Goal: Information Seeking & Learning: Learn about a topic

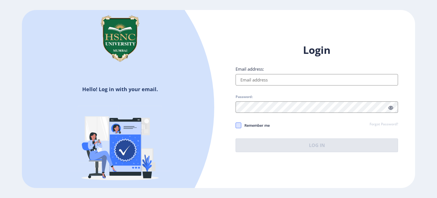
type input "[EMAIL_ADDRESS][DOMAIN_NAME]"
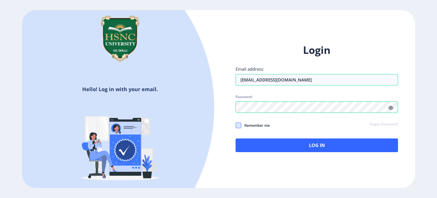
click at [240, 124] on span at bounding box center [238, 125] width 6 height 6
click at [236, 125] on input "Remember me" at bounding box center [235, 125] width 0 height 0
checkbox input "true"
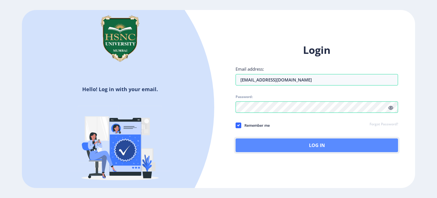
click at [282, 150] on button "Log In" at bounding box center [316, 145] width 162 height 14
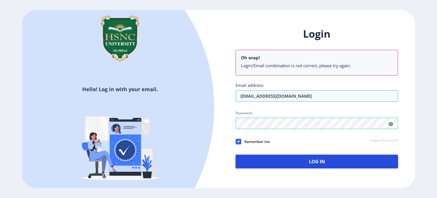
click at [287, 158] on button "Log In" at bounding box center [316, 161] width 162 height 14
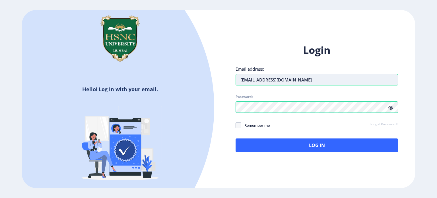
click at [313, 80] on input "[EMAIL_ADDRESS][DOMAIN_NAME]" at bounding box center [316, 79] width 162 height 11
type input "2"
type input "[EMAIL_ADDRESS][DOMAIN_NAME]"
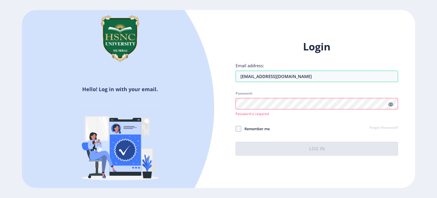
drag, startPoint x: 379, startPoint y: 137, endPoint x: 377, endPoint y: 133, distance: 4.0
click at [379, 137] on div "Login Email address: [EMAIL_ADDRESS][DOMAIN_NAME] Password: Password is require…" at bounding box center [316, 97] width 162 height 115
click at [381, 130] on div "Remember me Forgot Password?" at bounding box center [316, 128] width 162 height 7
click at [381, 128] on link "Forgot Password?" at bounding box center [383, 127] width 28 height 5
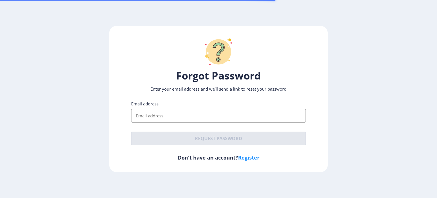
click at [212, 117] on input "Email address:" at bounding box center [218, 116] width 175 height 14
type input "[EMAIL_ADDRESS][DOMAIN_NAME]"
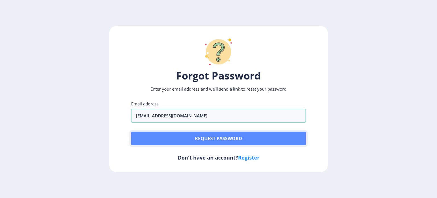
click at [190, 136] on button "Request password" at bounding box center [218, 138] width 175 height 14
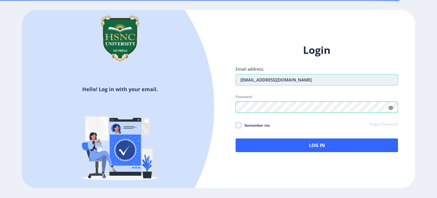
click at [311, 80] on input "[EMAIL_ADDRESS][DOMAIN_NAME]" at bounding box center [316, 79] width 162 height 11
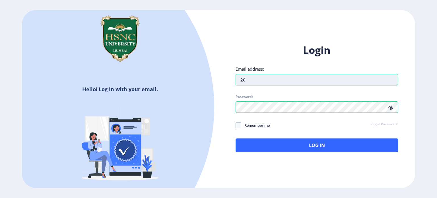
type input "2"
type input "[EMAIL_ADDRESS][DOMAIN_NAME]"
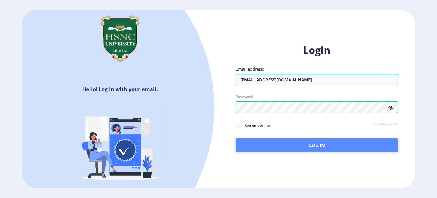
click at [354, 147] on button "Log In" at bounding box center [316, 145] width 162 height 14
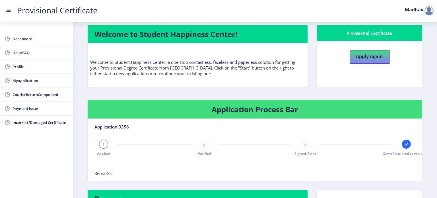
scroll to position [28, 0]
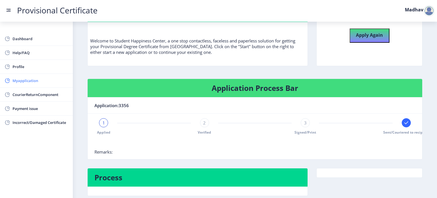
click at [26, 80] on span "Myapplication" at bounding box center [41, 80] width 56 height 7
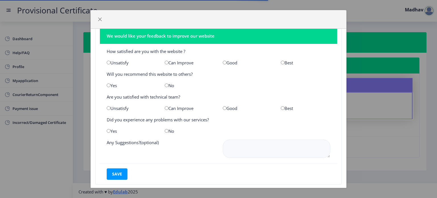
scroll to position [15, 0]
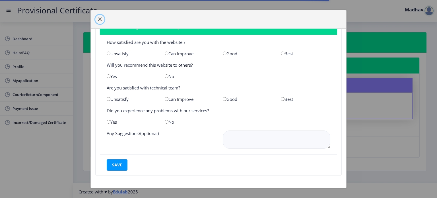
click at [103, 19] on button "button" at bounding box center [99, 19] width 9 height 9
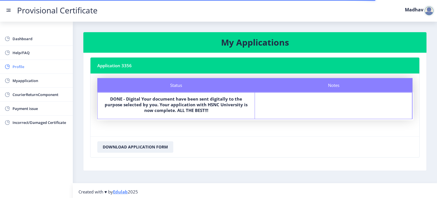
click at [28, 66] on span "Profile" at bounding box center [41, 66] width 56 height 7
select select "[DEMOGRAPHIC_DATA]"
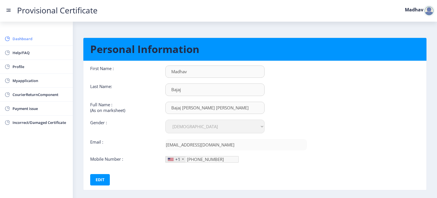
click at [29, 41] on span "Dashboard" at bounding box center [41, 38] width 56 height 7
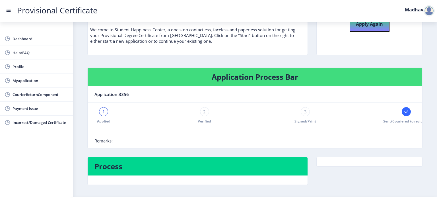
scroll to position [57, 0]
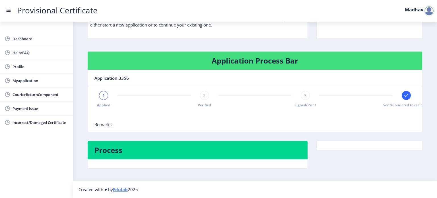
click at [232, 170] on div "Process" at bounding box center [197, 158] width 229 height 36
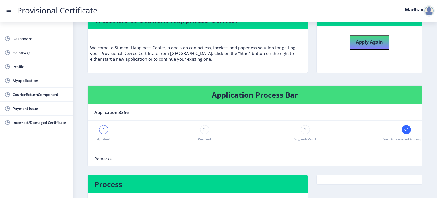
scroll to position [0, 0]
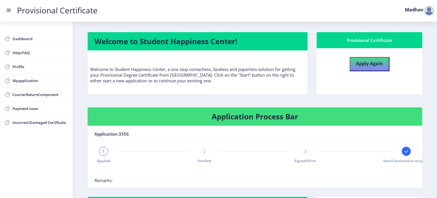
click at [245, 68] on p "Welcome to Student Happiness Center, a one stop contactless, faceless and paper…" at bounding box center [197, 69] width 215 height 28
click at [222, 70] on p "Welcome to Student Happiness Center, a one stop contactless, faceless and paper…" at bounding box center [197, 69] width 215 height 28
click at [36, 67] on span "Profile" at bounding box center [41, 66] width 56 height 7
select select "[DEMOGRAPHIC_DATA]"
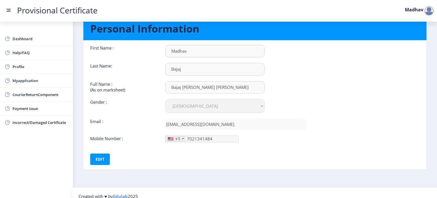
scroll to position [26, 0]
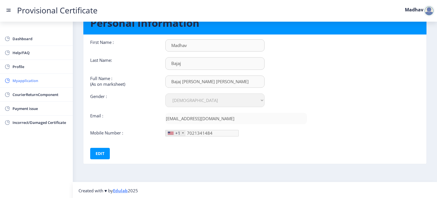
click at [18, 78] on span "Myapplication" at bounding box center [41, 80] width 56 height 7
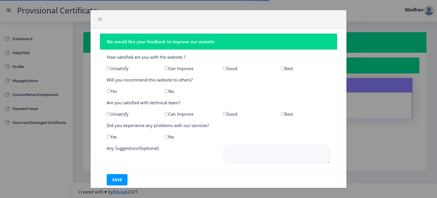
click at [38, 102] on div "We would like your feedback to improve our website How satisfied are you with t…" at bounding box center [218, 99] width 437 height 198
click at [103, 20] on button "button" at bounding box center [99, 19] width 9 height 9
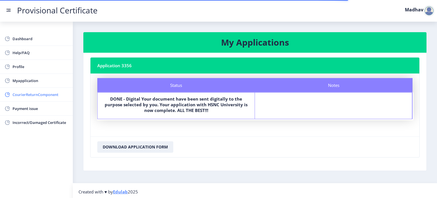
click at [49, 97] on span "CourierReturnComponent" at bounding box center [41, 94] width 56 height 7
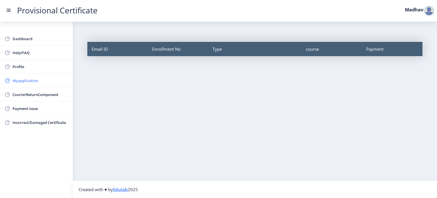
click at [18, 79] on span "Myapplication" at bounding box center [41, 80] width 56 height 7
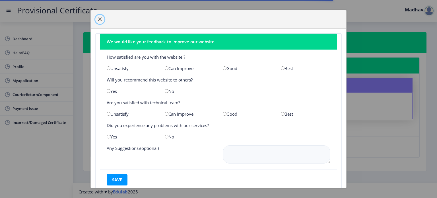
click at [98, 18] on span "button" at bounding box center [99, 19] width 5 height 5
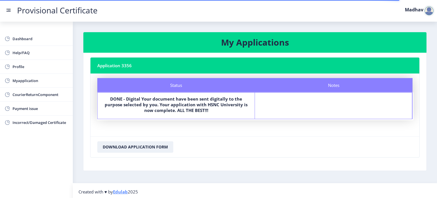
scroll to position [1, 0]
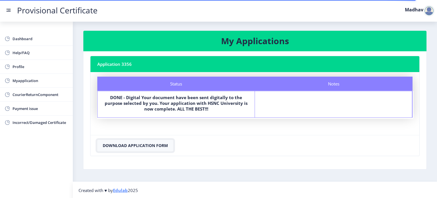
click at [149, 145] on button "Download Application Form" at bounding box center [135, 145] width 76 height 11
click at [174, 105] on b "DONE - Digital Your document have been sent digitally to the purpose selected b…" at bounding box center [176, 102] width 143 height 17
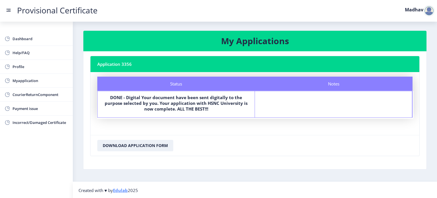
click at [141, 100] on b "DONE - Digital Your document have been sent digitally to the purpose selected b…" at bounding box center [176, 102] width 143 height 17
click at [39, 91] on span "CourierReturnComponent" at bounding box center [41, 94] width 56 height 7
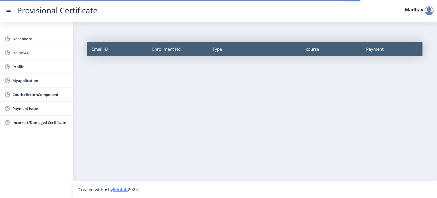
click at [10, 9] on rect at bounding box center [9, 10] width 6 height 6
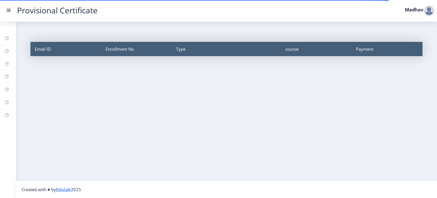
click at [10, 9] on rect at bounding box center [9, 10] width 6 height 6
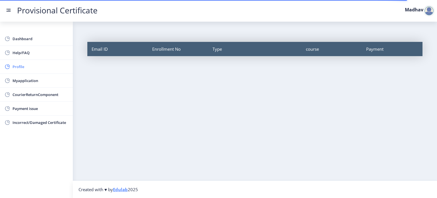
click at [26, 68] on span "Profile" at bounding box center [41, 66] width 56 height 7
select select
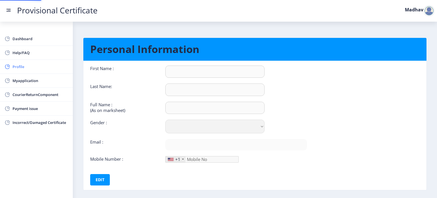
type input "Madhav"
type input "Bajaj"
type input "Bajaj [PERSON_NAME] [PERSON_NAME]"
select select "[DEMOGRAPHIC_DATA]"
type input "[EMAIL_ADDRESS][DOMAIN_NAME]"
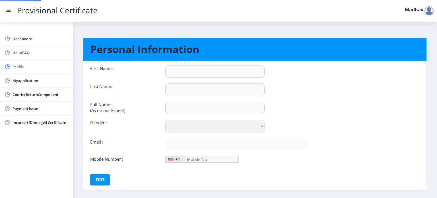
type input "7021341484"
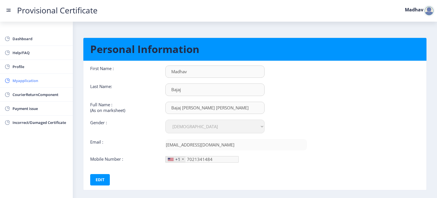
click at [36, 85] on link "Myapplication" at bounding box center [36, 81] width 73 height 14
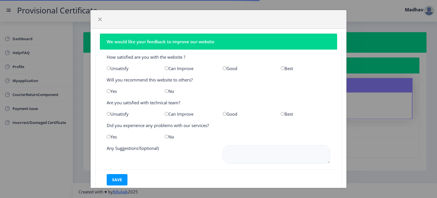
click at [373, 39] on div "We would like your feedback to improve our website How satisfied are you with t…" at bounding box center [218, 99] width 437 height 198
click at [97, 16] on button "button" at bounding box center [99, 19] width 9 height 9
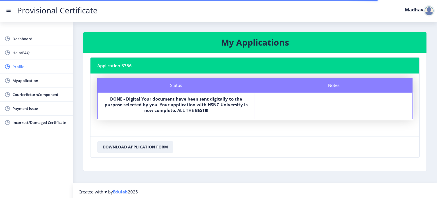
click at [28, 68] on span "Profile" at bounding box center [41, 66] width 56 height 7
select select "[DEMOGRAPHIC_DATA]"
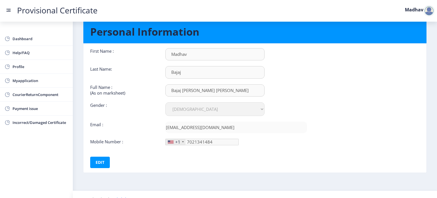
scroll to position [26, 0]
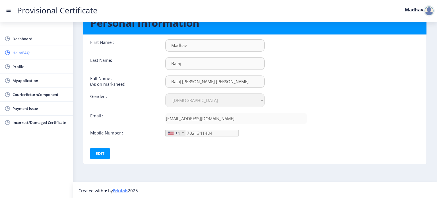
click at [30, 46] on link "Help/FAQ" at bounding box center [36, 53] width 73 height 14
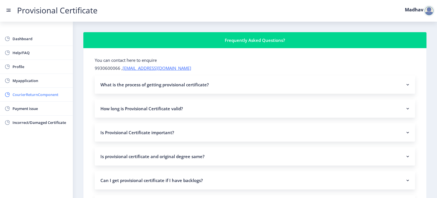
click at [25, 94] on span "CourierReturnComponent" at bounding box center [41, 94] width 56 height 7
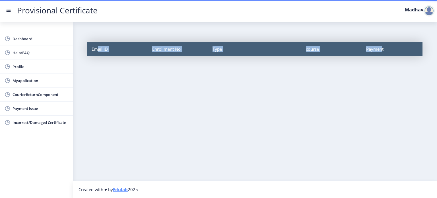
drag, startPoint x: 96, startPoint y: 49, endPoint x: 383, endPoint y: 51, distance: 286.8
click at [383, 51] on div "Email ID Enrollment No Type course Payment" at bounding box center [254, 49] width 335 height 14
click at [383, 51] on div "Payment" at bounding box center [392, 49] width 61 height 14
drag, startPoint x: 383, startPoint y: 51, endPoint x: 91, endPoint y: 50, distance: 291.9
click at [91, 50] on div "Email ID Enrollment No Type course Payment" at bounding box center [254, 49] width 335 height 14
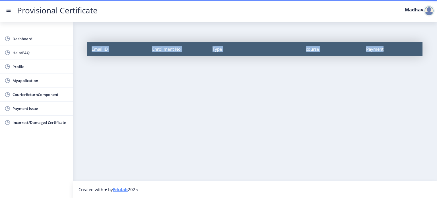
click at [91, 50] on div "Email ID" at bounding box center [117, 49] width 61 height 14
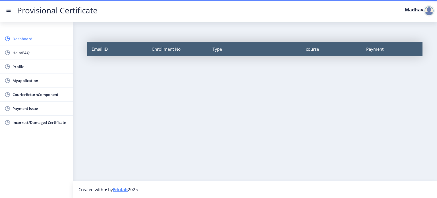
click at [29, 41] on span "Dashboard" at bounding box center [41, 38] width 56 height 7
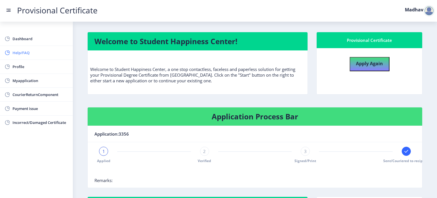
click at [29, 50] on span "Help/FAQ" at bounding box center [41, 52] width 56 height 7
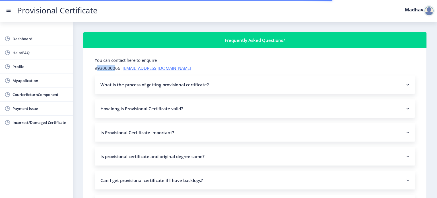
drag, startPoint x: 97, startPoint y: 69, endPoint x: 115, endPoint y: 70, distance: 18.2
click at [115, 70] on p "9930600066 , [EMAIL_ADDRESS][DOMAIN_NAME]" at bounding box center [255, 68] width 320 height 6
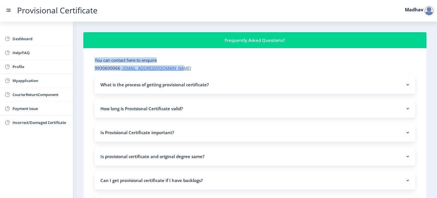
drag, startPoint x: 182, startPoint y: 68, endPoint x: 90, endPoint y: 58, distance: 92.9
click at [99, 69] on p "9930600066 , [EMAIL_ADDRESS][DOMAIN_NAME]" at bounding box center [255, 68] width 320 height 6
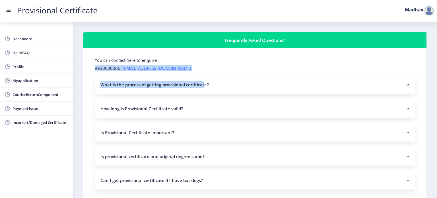
drag, startPoint x: 94, startPoint y: 67, endPoint x: 204, endPoint y: 78, distance: 109.7
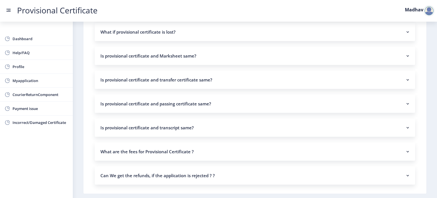
scroll to position [436, 0]
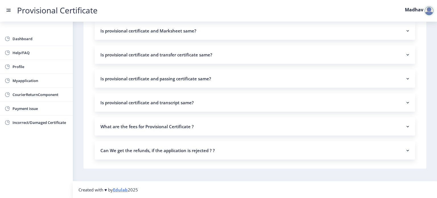
click at [179, 155] on nb-accordion-item-header "Can We get the refunds, if the application is rejected ? ?" at bounding box center [255, 150] width 320 height 18
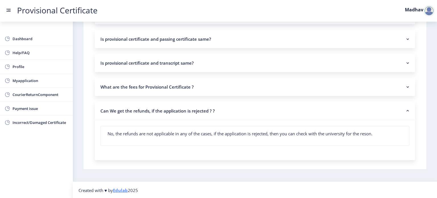
scroll to position [476, 0]
click at [173, 88] on nb-accordion-item-header "What are the fees for Provisional Certificate ?" at bounding box center [255, 86] width 320 height 18
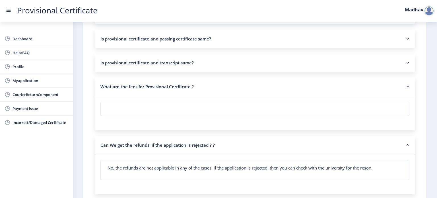
scroll to position [390, 0]
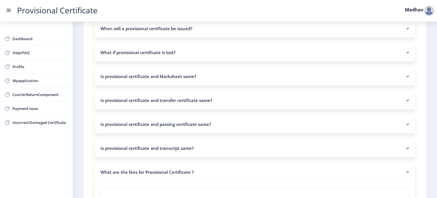
click at [179, 149] on nb-accordion-item-header "Is provisional certificate and transcript same?" at bounding box center [255, 148] width 320 height 18
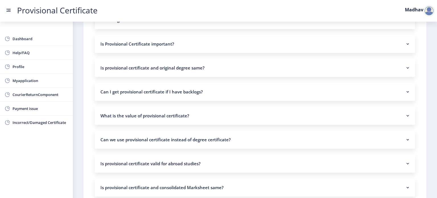
scroll to position [0, 0]
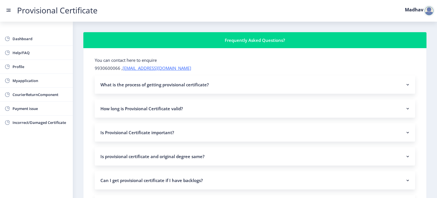
click at [162, 88] on nb-accordion-item-header "What is the process of getting provisional certificate?" at bounding box center [255, 84] width 320 height 18
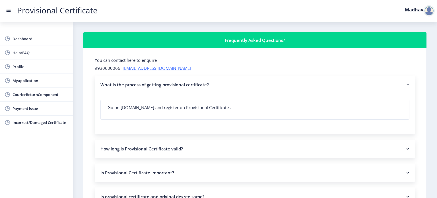
click at [155, 145] on nb-accordion-item-header "How long is Provisional Certificate valid?" at bounding box center [255, 148] width 320 height 18
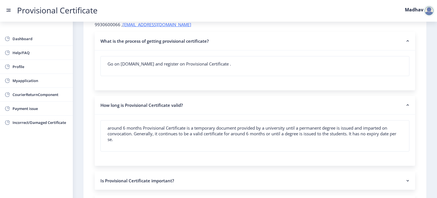
scroll to position [114, 0]
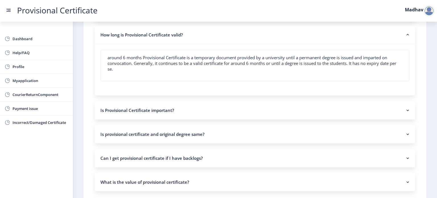
click at [194, 113] on nb-accordion-item-header "Is Provisional Certificate important?" at bounding box center [255, 110] width 320 height 18
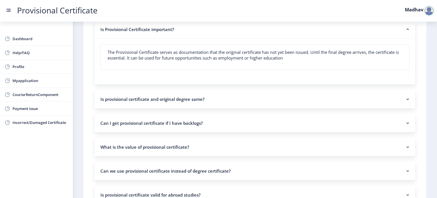
scroll to position [171, 0]
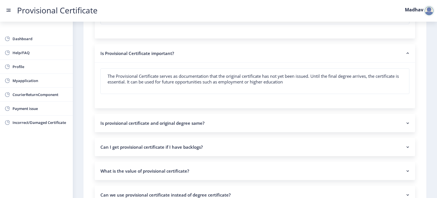
click at [181, 121] on nb-accordion-item-header "Is provisional certificate and original degree same?" at bounding box center [255, 123] width 320 height 18
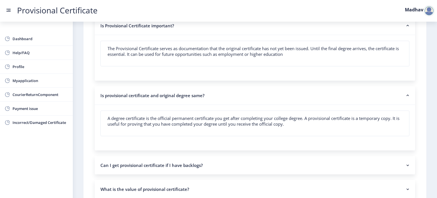
scroll to position [227, 0]
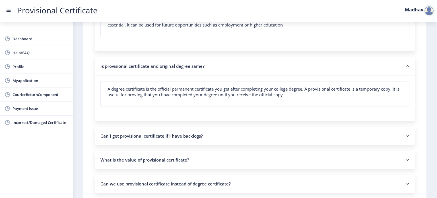
click at [186, 136] on nb-accordion-item-header "Can I get provisional certificate if I have backlogs?" at bounding box center [255, 135] width 320 height 18
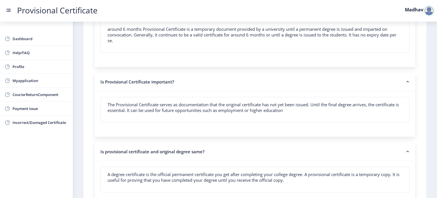
scroll to position [0, 0]
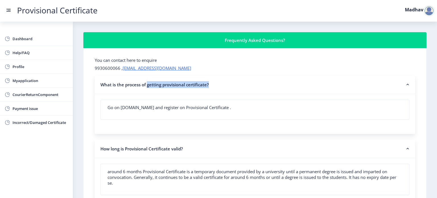
drag, startPoint x: 147, startPoint y: 83, endPoint x: 218, endPoint y: 86, distance: 70.8
click at [218, 86] on nb-accordion-item-header "What is the process of getting provisional certificate?" at bounding box center [255, 84] width 320 height 18
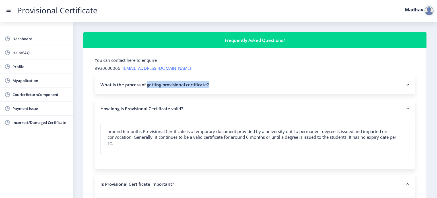
click at [218, 86] on nb-accordion-item-header "What is the process of getting provisional certificate?" at bounding box center [255, 84] width 320 height 18
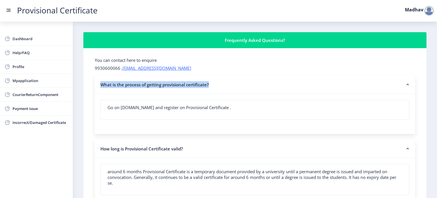
drag, startPoint x: 204, startPoint y: 84, endPoint x: 97, endPoint y: 84, distance: 106.3
click at [98, 84] on nb-accordion-item-header "What is the process of getting provisional certificate?" at bounding box center [255, 84] width 320 height 18
click at [95, 84] on nb-accordion-item-header "What is the process of getting provisional certificate?" at bounding box center [255, 84] width 320 height 18
drag, startPoint x: 100, startPoint y: 83, endPoint x: 223, endPoint y: 88, distance: 122.6
click at [223, 88] on nb-accordion-item-header "What is the process of getting provisional certificate?" at bounding box center [255, 84] width 320 height 18
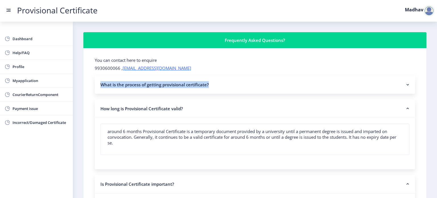
click at [223, 88] on nb-accordion-item-header "What is the process of getting provisional certificate?" at bounding box center [255, 84] width 320 height 18
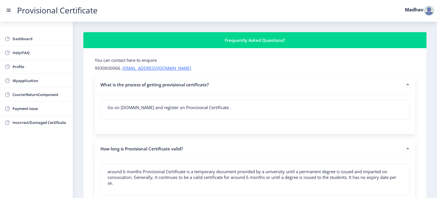
click at [215, 84] on nb-accordion-item-header "What is the process of getting provisional certificate?" at bounding box center [255, 84] width 320 height 18
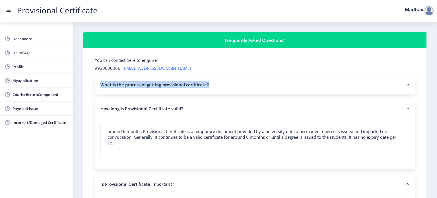
drag, startPoint x: 210, startPoint y: 83, endPoint x: 100, endPoint y: 83, distance: 110.0
click at [100, 83] on nb-accordion-item-header "What is the process of getting provisional certificate?" at bounding box center [255, 84] width 320 height 18
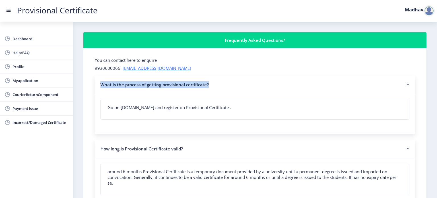
click at [100, 83] on nb-accordion-item-header "What is the process of getting provisional certificate?" at bounding box center [255, 84] width 320 height 18
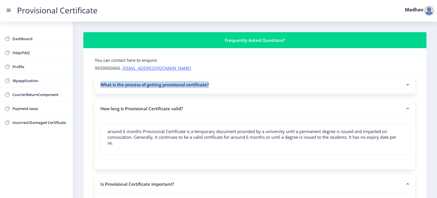
drag, startPoint x: 99, startPoint y: 83, endPoint x: 220, endPoint y: 85, distance: 120.8
click at [220, 85] on nb-accordion-item-header "What is the process of getting provisional certificate?" at bounding box center [255, 84] width 320 height 18
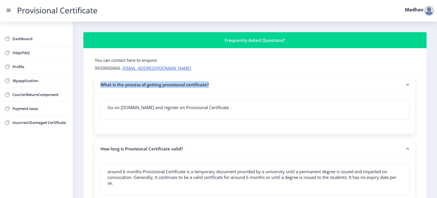
click at [220, 85] on nb-accordion-item-header "What is the process of getting provisional certificate?" at bounding box center [255, 84] width 320 height 18
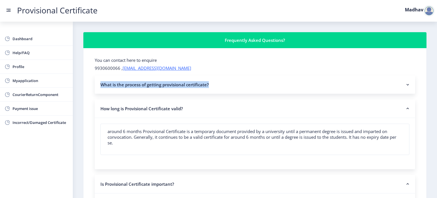
drag, startPoint x: 213, startPoint y: 84, endPoint x: 101, endPoint y: 85, distance: 112.0
click at [101, 85] on nb-accordion-item-header "What is the process of getting provisional certificate?" at bounding box center [255, 84] width 320 height 18
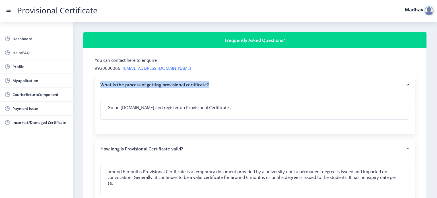
click at [101, 85] on nb-accordion-item-header "What is the process of getting provisional certificate?" at bounding box center [255, 84] width 320 height 18
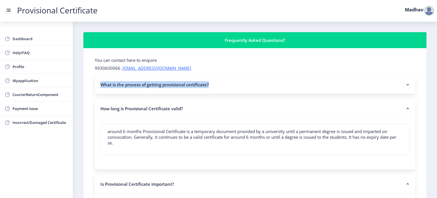
drag, startPoint x: 99, startPoint y: 84, endPoint x: 231, endPoint y: 86, distance: 132.5
click at [231, 86] on nb-accordion-item-header "What is the process of getting provisional certificate?" at bounding box center [255, 84] width 320 height 18
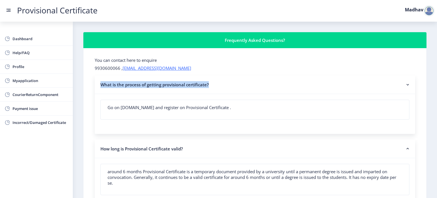
click at [230, 85] on nb-accordion-item-header "What is the process of getting provisional certificate?" at bounding box center [255, 84] width 320 height 18
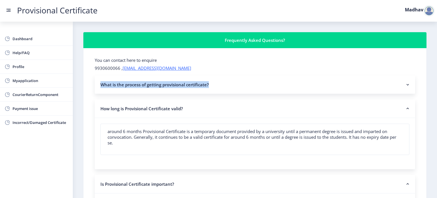
drag, startPoint x: 224, startPoint y: 84, endPoint x: 100, endPoint y: 85, distance: 123.9
click at [100, 85] on nb-accordion-item-header "What is the process of getting provisional certificate?" at bounding box center [255, 84] width 320 height 18
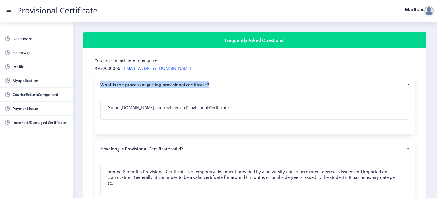
click at [100, 85] on nb-accordion-item-header "What is the process of getting provisional certificate?" at bounding box center [255, 84] width 320 height 18
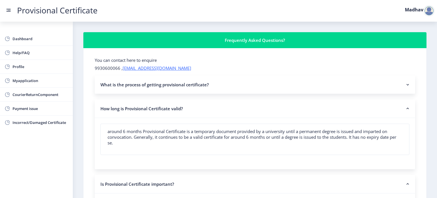
drag, startPoint x: 100, startPoint y: 85, endPoint x: 227, endPoint y: 86, distance: 127.3
click at [227, 86] on nb-accordion-item-header "What is the process of getting provisional certificate?" at bounding box center [255, 84] width 320 height 18
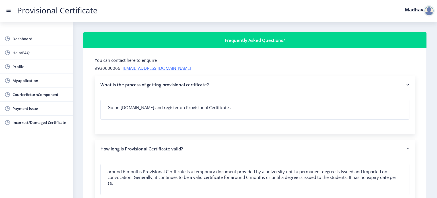
click at [226, 86] on nb-accordion-item-header "What is the process of getting provisional certificate?" at bounding box center [255, 84] width 320 height 18
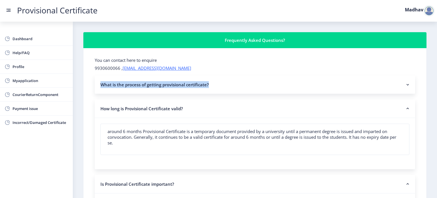
drag, startPoint x: 217, startPoint y: 85, endPoint x: 97, endPoint y: 85, distance: 119.9
click at [97, 85] on nb-accordion-item-header "What is the process of getting provisional certificate?" at bounding box center [255, 84] width 320 height 18
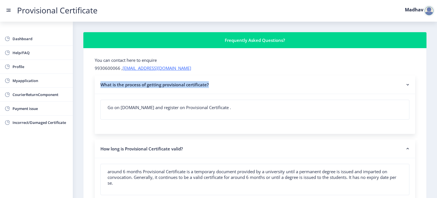
click at [97, 85] on nb-accordion-item-header "What is the process of getting provisional certificate?" at bounding box center [255, 84] width 320 height 18
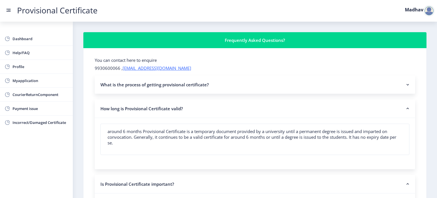
drag, startPoint x: 97, startPoint y: 85, endPoint x: 219, endPoint y: 86, distance: 121.9
click at [219, 86] on nb-accordion-item-header "What is the process of getting provisional certificate?" at bounding box center [255, 84] width 320 height 18
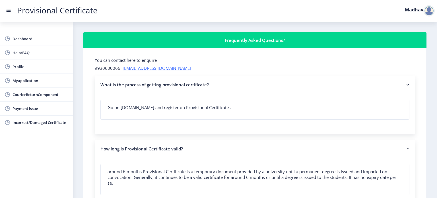
click at [219, 86] on nb-accordion-item-header "What is the process of getting provisional certificate?" at bounding box center [255, 84] width 320 height 18
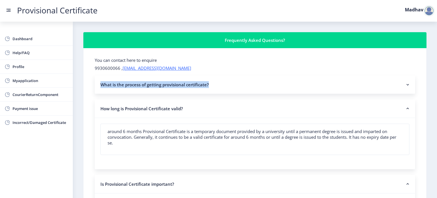
drag, startPoint x: 179, startPoint y: 86, endPoint x: 96, endPoint y: 85, distance: 83.0
click at [96, 85] on nb-accordion-item-header "What is the process of getting provisional certificate?" at bounding box center [255, 84] width 320 height 18
click at [95, 85] on nb-accordion-item-header "What is the process of getting provisional certificate?" at bounding box center [255, 84] width 320 height 18
drag, startPoint x: 97, startPoint y: 83, endPoint x: 224, endPoint y: 85, distance: 127.4
click at [224, 85] on nb-accordion-item-header "What is the process of getting provisional certificate?" at bounding box center [255, 84] width 320 height 18
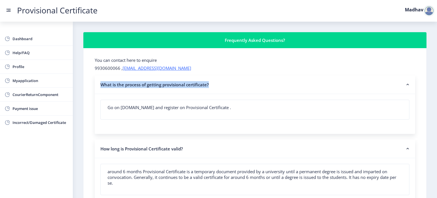
click at [224, 85] on nb-accordion-item-header "What is the process of getting provisional certificate?" at bounding box center [255, 84] width 320 height 18
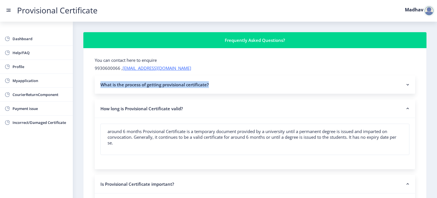
drag, startPoint x: 205, startPoint y: 84, endPoint x: 94, endPoint y: 85, distance: 110.9
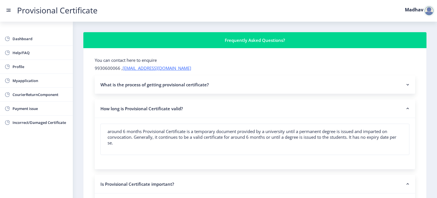
click at [124, 121] on div "around 6 months Provisional Certificate is a temporary document provided by a u…" at bounding box center [255, 143] width 320 height 51
click at [127, 112] on nb-accordion-item-header "How long is Provisional Certificate valid?" at bounding box center [255, 108] width 320 height 18
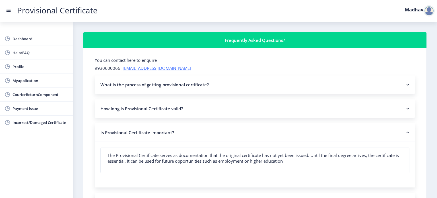
click at [135, 142] on div "The Provisional Certificate serves as documentation that the original certifica…" at bounding box center [255, 164] width 320 height 45
click at [133, 133] on nb-accordion-item-header "Is Provisional Certificate important?" at bounding box center [255, 132] width 320 height 18
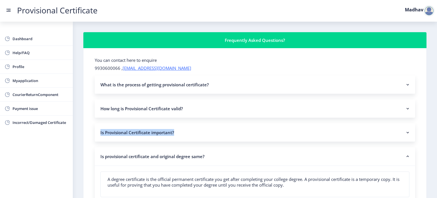
drag, startPoint x: 99, startPoint y: 132, endPoint x: 173, endPoint y: 136, distance: 73.7
click at [173, 136] on nb-accordion-item-header "Is Provisional Certificate important?" at bounding box center [255, 132] width 320 height 18
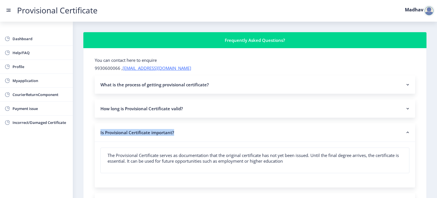
click at [166, 135] on nb-accordion-item-header "Is Provisional Certificate important?" at bounding box center [255, 132] width 320 height 18
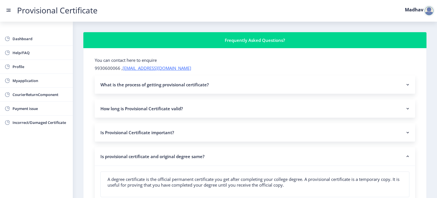
click at [107, 155] on nb-accordion-item-header "Is provisional certificate and original degree same?" at bounding box center [255, 156] width 320 height 18
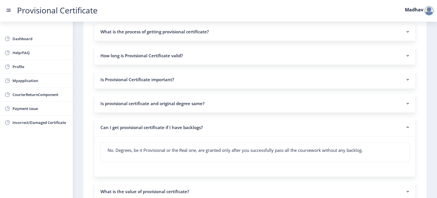
scroll to position [57, 0]
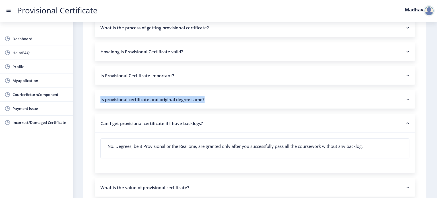
drag, startPoint x: 114, startPoint y: 100, endPoint x: 207, endPoint y: 106, distance: 93.4
click at [207, 106] on nb-accordion-item-header "Is provisional certificate and original degree same?" at bounding box center [255, 99] width 320 height 18
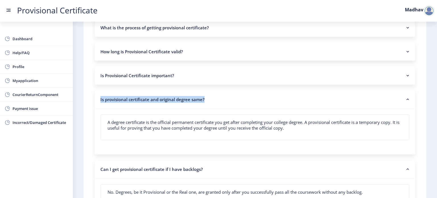
click at [206, 103] on nb-accordion-item-header "Is provisional certificate and original degree same?" at bounding box center [255, 99] width 320 height 18
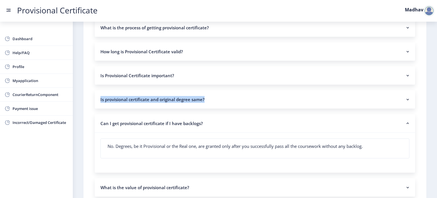
drag, startPoint x: 205, startPoint y: 99, endPoint x: 88, endPoint y: 101, distance: 117.7
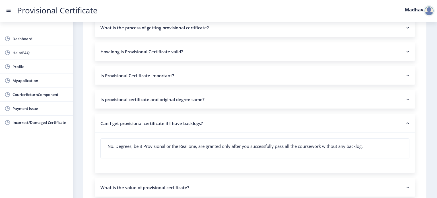
click at [120, 123] on nb-accordion-item-header "Can I get provisional certificate if I have backlogs?" at bounding box center [255, 123] width 320 height 18
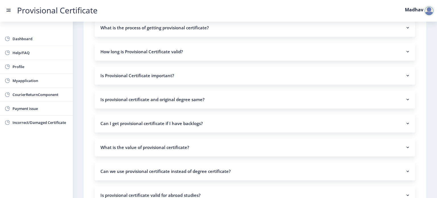
click at [133, 95] on nb-accordion-item-header "Is provisional certificate and original degree same?" at bounding box center [255, 99] width 320 height 18
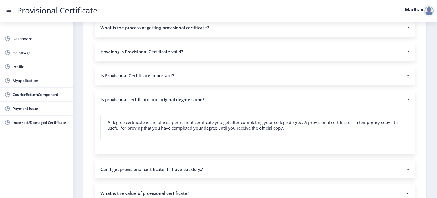
click at [134, 95] on nb-accordion-item-header "Is provisional certificate and original degree same?" at bounding box center [255, 99] width 320 height 18
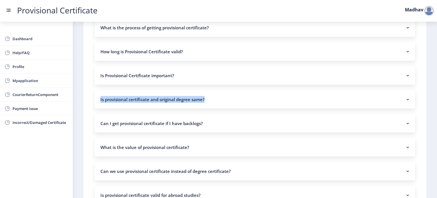
drag, startPoint x: 100, startPoint y: 100, endPoint x: 205, endPoint y: 104, distance: 104.7
click at [205, 104] on nb-accordion-item-header "Is provisional certificate and original degree same?" at bounding box center [255, 99] width 320 height 18
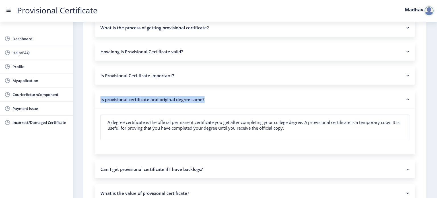
click at [204, 102] on nb-accordion-item-header "Is provisional certificate and original degree same?" at bounding box center [255, 99] width 320 height 18
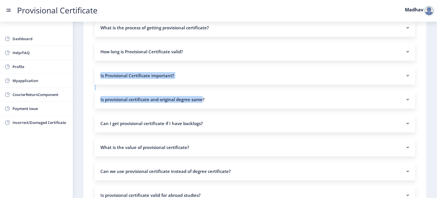
drag, startPoint x: 203, startPoint y: 100, endPoint x: 76, endPoint y: 90, distance: 127.2
click at [110, 106] on nb-accordion-item-header "Is provisional certificate and original degree same?" at bounding box center [255, 99] width 320 height 18
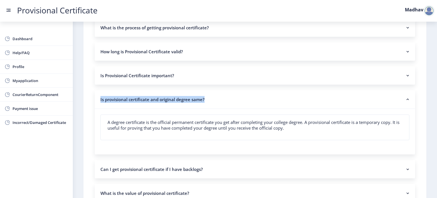
drag, startPoint x: 100, startPoint y: 98, endPoint x: 213, endPoint y: 102, distance: 112.9
click at [213, 102] on nb-accordion-item-header "Is provisional certificate and original degree same?" at bounding box center [255, 99] width 320 height 18
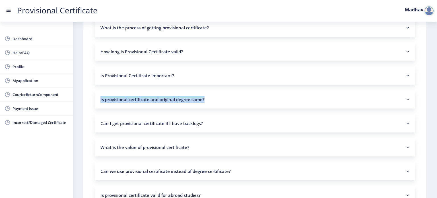
click at [213, 102] on nb-accordion-item-header "Is provisional certificate and original degree same?" at bounding box center [255, 99] width 320 height 18
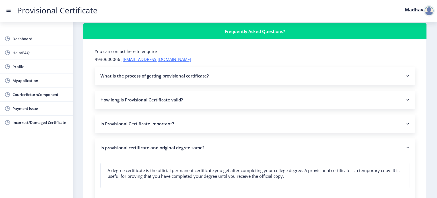
scroll to position [0, 0]
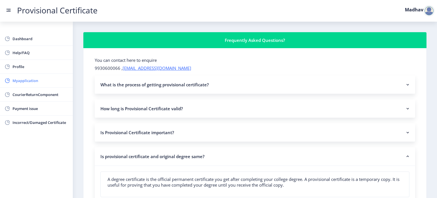
click at [30, 77] on span "Myapplication" at bounding box center [41, 80] width 56 height 7
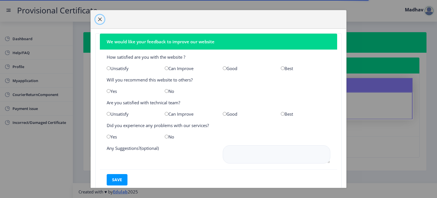
click at [97, 17] on span "button" at bounding box center [99, 19] width 5 height 5
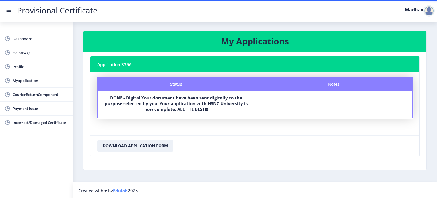
scroll to position [1, 0]
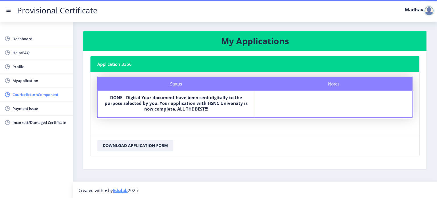
click at [30, 94] on span "CourierReturnComponent" at bounding box center [41, 94] width 56 height 7
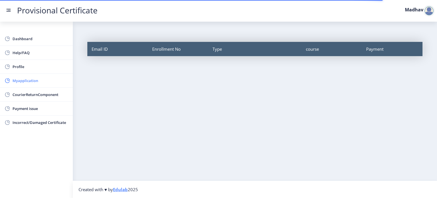
click at [30, 79] on span "Myapplication" at bounding box center [41, 80] width 56 height 7
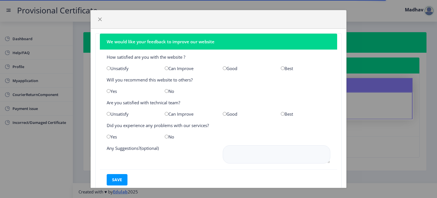
click at [433, 124] on div "We would like your feedback to improve our website How satisfied are you with t…" at bounding box center [218, 99] width 437 height 198
click at [382, 132] on div "We would like your feedback to improve our website How satisfied are you with t…" at bounding box center [218, 99] width 437 height 198
click at [99, 19] on span "button" at bounding box center [99, 19] width 5 height 5
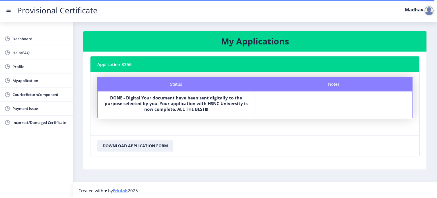
scroll to position [1, 0]
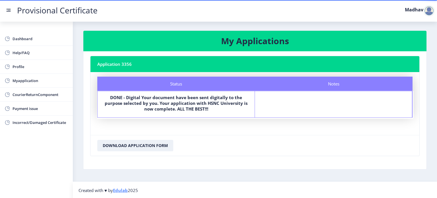
click at [119, 65] on nb-card-header "Application 3356" at bounding box center [254, 64] width 329 height 16
click at [130, 67] on nb-card-header "Application 3356" at bounding box center [254, 64] width 329 height 16
click at [126, 63] on nb-card-header "Application 3356" at bounding box center [254, 64] width 329 height 16
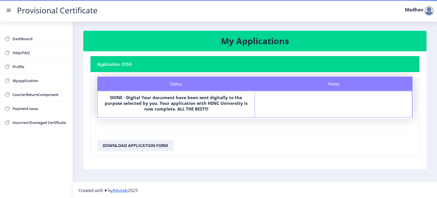
click at [136, 70] on nb-card-header "Application 3356" at bounding box center [254, 64] width 329 height 16
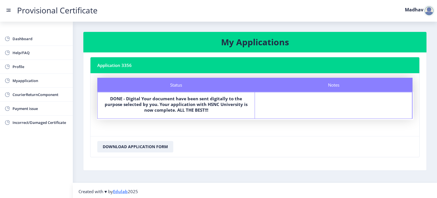
scroll to position [0, 0]
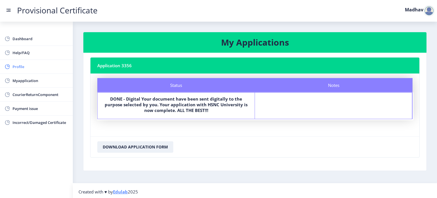
click at [29, 66] on span "Profile" at bounding box center [41, 66] width 56 height 7
select select
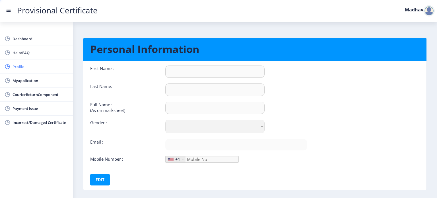
type input "Madhav"
type input "Bajaj"
type input "Bajaj [PERSON_NAME] [PERSON_NAME]"
select select "[DEMOGRAPHIC_DATA]"
type input "[EMAIL_ADDRESS][DOMAIN_NAME]"
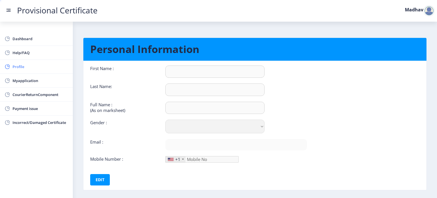
type input "7021341484"
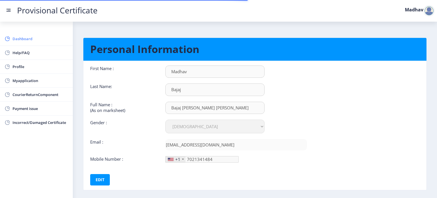
click at [13, 41] on span "Dashboard" at bounding box center [41, 38] width 56 height 7
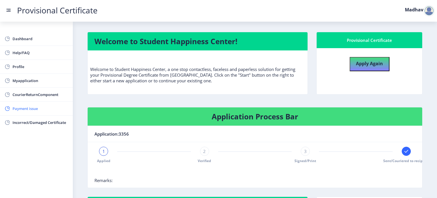
click at [33, 105] on span "Payment issue" at bounding box center [41, 108] width 56 height 7
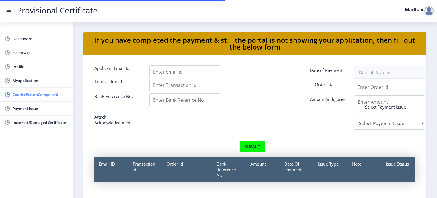
click at [36, 89] on link "CourierReturnComponent" at bounding box center [36, 95] width 73 height 14
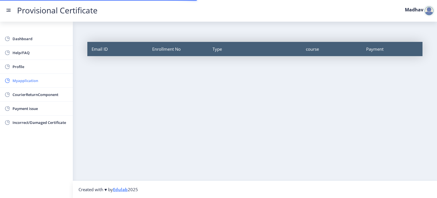
click at [40, 83] on span "Myapplication" at bounding box center [41, 80] width 56 height 7
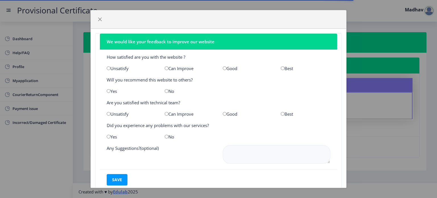
click at [360, 148] on div "We would like your feedback to improve our website How satisfied are you with t…" at bounding box center [218, 99] width 437 height 198
click at [100, 16] on button "button" at bounding box center [99, 19] width 9 height 9
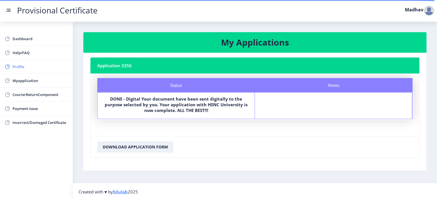
click at [30, 68] on span "Profile" at bounding box center [41, 66] width 56 height 7
select select "[DEMOGRAPHIC_DATA]"
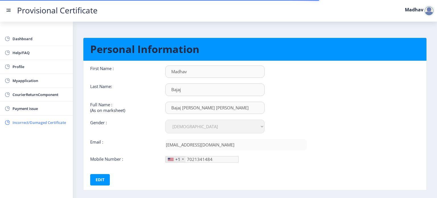
click at [33, 123] on span "Incorrect/Damaged Certificate" at bounding box center [41, 122] width 56 height 7
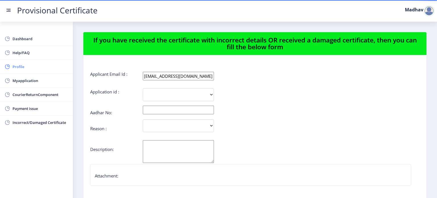
click at [23, 69] on span "Profile" at bounding box center [41, 66] width 56 height 7
select select "[DEMOGRAPHIC_DATA]"
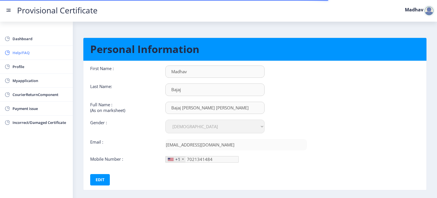
click at [26, 51] on span "Help/FAQ" at bounding box center [41, 52] width 56 height 7
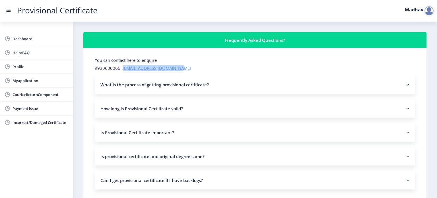
drag, startPoint x: 180, startPoint y: 67, endPoint x: 123, endPoint y: 67, distance: 56.6
click at [123, 67] on p "9930600066 , [EMAIL_ADDRESS][DOMAIN_NAME]" at bounding box center [255, 68] width 320 height 6
copy link "[EMAIL_ADDRESS][DOMAIN_NAME]"
click at [32, 39] on span "Dashboard" at bounding box center [41, 38] width 56 height 7
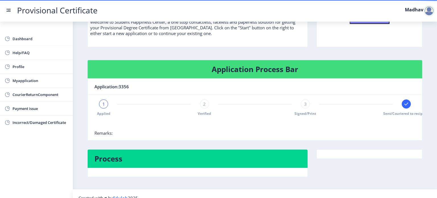
scroll to position [57, 0]
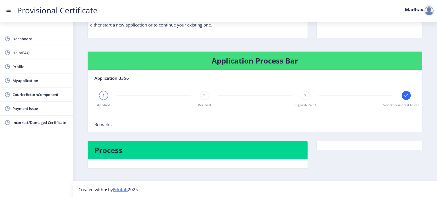
drag, startPoint x: 399, startPoint y: 95, endPoint x: 402, endPoint y: 94, distance: 3.2
click at [400, 95] on div "1 Applied 2 Verified 3 Signed/Print Sent/Couriered to recipient" at bounding box center [254, 99] width 321 height 16
click at [403, 94] on rect at bounding box center [406, 95] width 6 height 6
click at [409, 95] on div "Sent/Couriered to recipient" at bounding box center [405, 99] width 9 height 16
click at [204, 92] on span "2" at bounding box center [204, 95] width 3 height 6
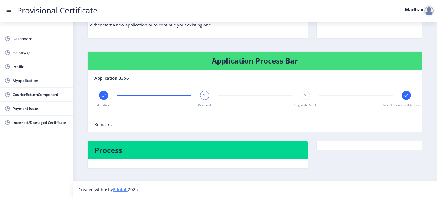
click at [306, 94] on div "3" at bounding box center [304, 95] width 9 height 9
click at [404, 96] on rect at bounding box center [406, 95] width 6 height 6
click at [367, 113] on div at bounding box center [254, 115] width 321 height 11
click at [302, 97] on rect at bounding box center [305, 95] width 6 height 6
drag, startPoint x: 197, startPoint y: 96, endPoint x: 202, endPoint y: 96, distance: 4.9
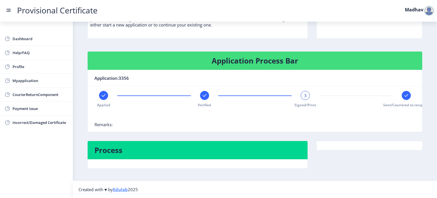
click at [197, 96] on div "Applied Verified 3 Signed/Print Sent/Couriered to recipient" at bounding box center [254, 99] width 321 height 16
click at [204, 95] on rect at bounding box center [205, 95] width 6 height 6
click at [101, 96] on rect at bounding box center [104, 95] width 6 height 6
click at [306, 93] on rect at bounding box center [305, 95] width 6 height 6
click at [202, 92] on icon at bounding box center [205, 95] width 6 height 6
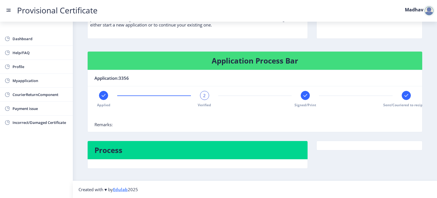
click at [99, 96] on div "Applied" at bounding box center [103, 99] width 9 height 16
drag, startPoint x: 204, startPoint y: 96, endPoint x: 191, endPoint y: 108, distance: 18.5
click at [191, 108] on nb-stepper "1 Applied Verified Signed/Print Sent/Couriered to recipient" at bounding box center [254, 106] width 321 height 31
click at [408, 95] on div at bounding box center [405, 95] width 9 height 9
click at [303, 93] on rect at bounding box center [305, 95] width 6 height 6
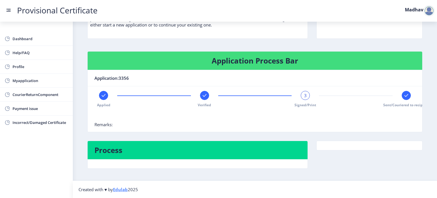
drag, startPoint x: 207, startPoint y: 97, endPoint x: 193, endPoint y: 97, distance: 13.6
click at [206, 97] on div "Verified" at bounding box center [204, 99] width 9 height 16
click at [103, 95] on rect at bounding box center [104, 95] width 6 height 6
click at [165, 58] on h4 "Application Process Bar" at bounding box center [254, 60] width 321 height 9
click at [161, 40] on div "Welcome to Student Happiness Center! Welcome to Student Happiness Center, a one…" at bounding box center [197, 10] width 229 height 69
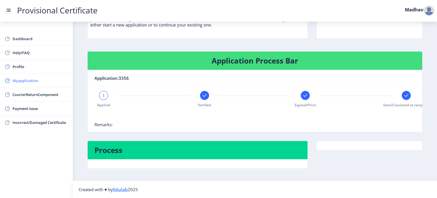
click at [20, 83] on span "Myapplication" at bounding box center [41, 80] width 56 height 7
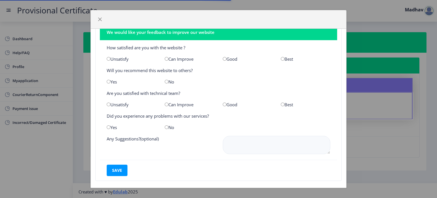
scroll to position [15, 0]
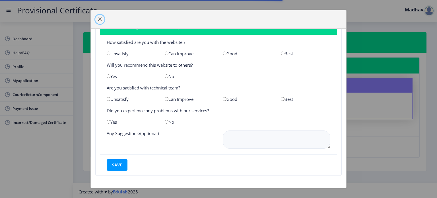
click at [99, 18] on span "button" at bounding box center [99, 19] width 5 height 5
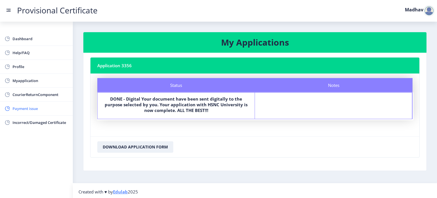
click at [30, 110] on span "Payment issue" at bounding box center [41, 108] width 56 height 7
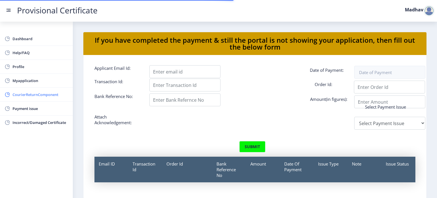
click at [38, 92] on span "CourierReturnComponent" at bounding box center [41, 94] width 56 height 7
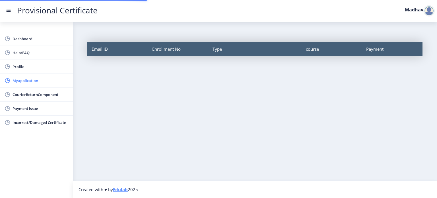
click at [30, 77] on span "Myapplication" at bounding box center [41, 80] width 56 height 7
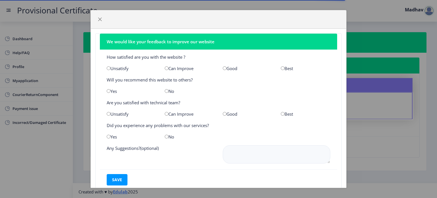
click at [76, 64] on div "We would like your feedback to improve our website How satisfied are you with t…" at bounding box center [218, 99] width 437 height 198
click at [99, 21] on button "button" at bounding box center [99, 19] width 9 height 9
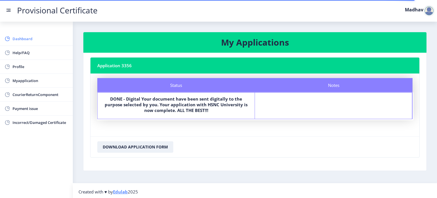
click at [27, 38] on span "Dashboard" at bounding box center [41, 38] width 56 height 7
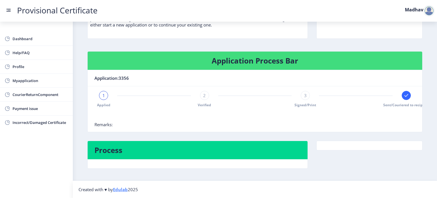
scroll to position [57, 0]
click at [103, 148] on h4 "Process" at bounding box center [197, 149] width 206 height 9
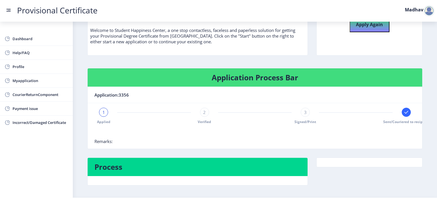
scroll to position [0, 0]
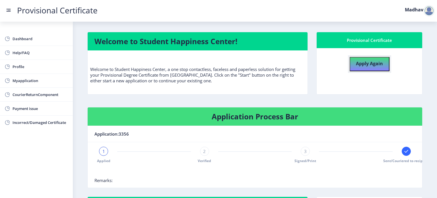
click at [362, 65] on b "Apply Again" at bounding box center [369, 63] width 27 height 6
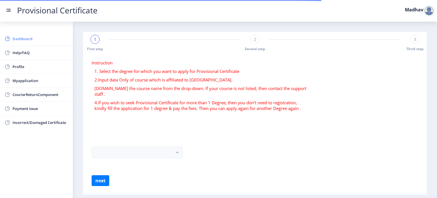
click at [25, 41] on span "Dashboard" at bounding box center [41, 38] width 56 height 7
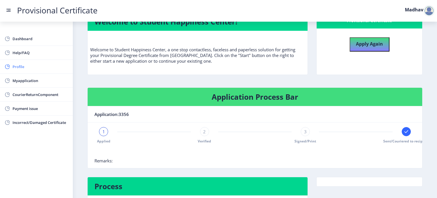
scroll to position [28, 0]
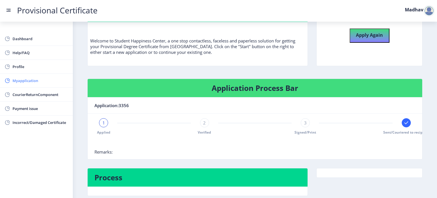
click at [27, 83] on span "Myapplication" at bounding box center [41, 80] width 56 height 7
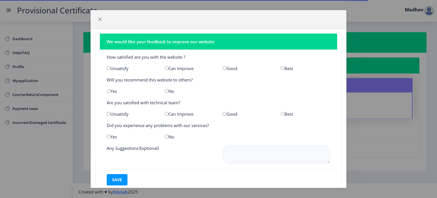
click at [106, 67] on div "Unsatisfy" at bounding box center [131, 68] width 58 height 6
click at [107, 68] on input "radio" at bounding box center [109, 68] width 4 height 4
radio input "true"
click at [165, 89] on input "radio" at bounding box center [167, 91] width 4 height 4
radio input "true"
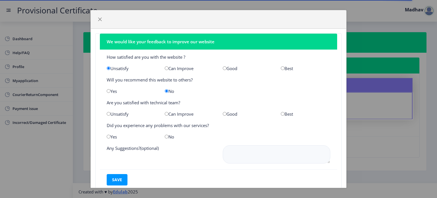
click at [109, 112] on input "radio" at bounding box center [109, 114] width 4 height 4
radio input "true"
click at [109, 139] on div "Yes" at bounding box center [131, 137] width 58 height 6
click at [108, 137] on input "radio" at bounding box center [109, 136] width 4 height 4
radio input "true"
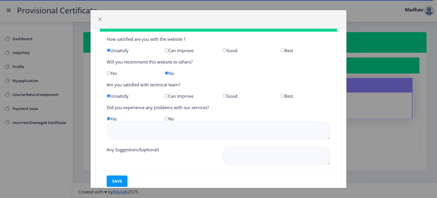
scroll to position [34, 0]
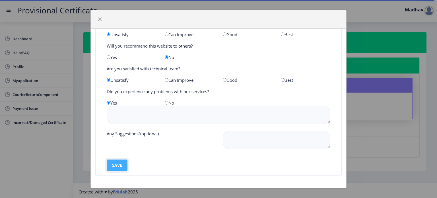
click at [121, 167] on button "save" at bounding box center [117, 164] width 21 height 11
click at [100, 18] on span "button" at bounding box center [99, 19] width 5 height 5
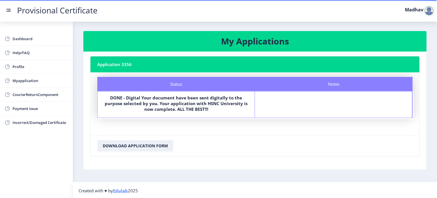
scroll to position [1, 0]
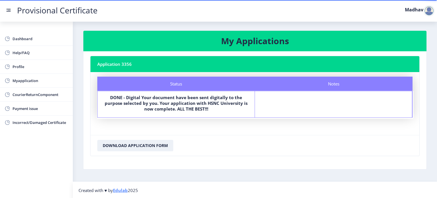
click at [128, 60] on nb-card-header "Application 3356" at bounding box center [254, 64] width 329 height 16
drag, startPoint x: 143, startPoint y: 89, endPoint x: 151, endPoint y: 103, distance: 16.2
click at [143, 92] on div "Status Notes Status DONE - Digital Your document have been sent digitally to th…" at bounding box center [254, 96] width 315 height 41
click at [173, 104] on b "DONE - Digital Your document have been sent digitally to the purpose selected b…" at bounding box center [176, 102] width 143 height 17
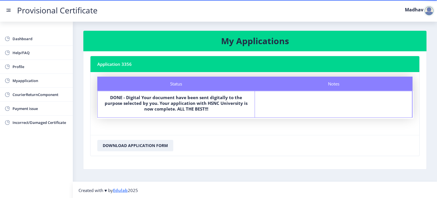
click at [188, 105] on b "DONE - Digital Your document have been sent digitally to the purpose selected b…" at bounding box center [176, 102] width 143 height 17
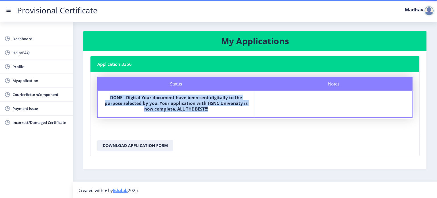
click at [188, 105] on b "DONE - Digital Your document have been sent digitally to the purpose selected b…" at bounding box center [176, 102] width 143 height 17
click at [164, 113] on div "DONE - Digital Your document have been sent digitally to the purpose selected b…" at bounding box center [176, 103] width 147 height 19
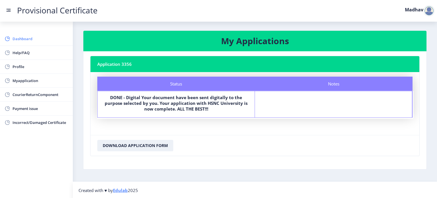
click at [31, 41] on span "Dashboard" at bounding box center [41, 38] width 56 height 7
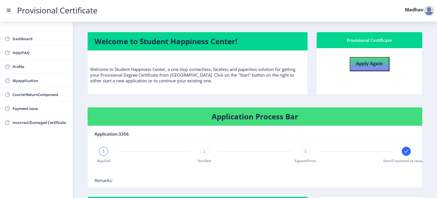
click at [426, 10] on div at bounding box center [428, 10] width 11 height 11
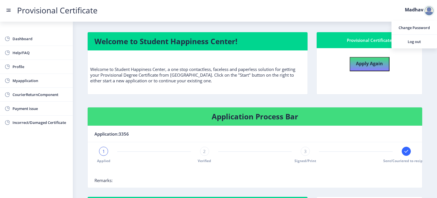
scroll to position [57, 0]
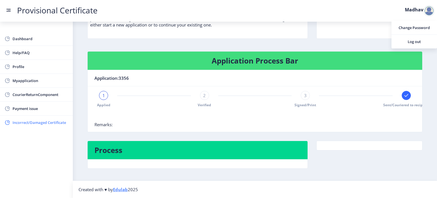
click at [45, 122] on span "Incorrect/Damaged Certificate" at bounding box center [41, 122] width 56 height 7
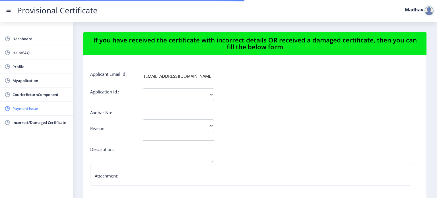
click at [44, 114] on link "Payment issue" at bounding box center [36, 108] width 73 height 14
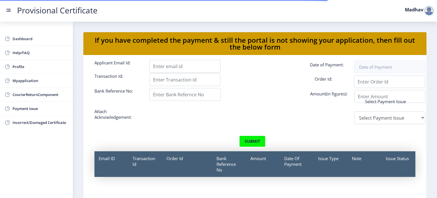
scroll to position [7, 0]
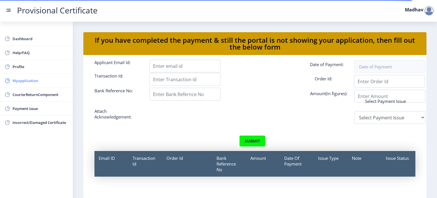
click at [27, 83] on span "Myapplication" at bounding box center [41, 80] width 56 height 7
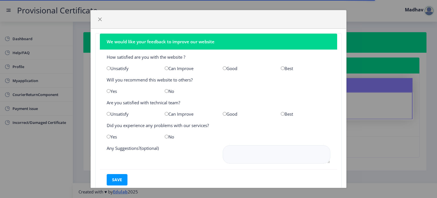
click at [380, 28] on div "We would like your feedback to improve our website How satisfied are you with t…" at bounding box center [218, 99] width 437 height 198
click at [100, 17] on span "button" at bounding box center [99, 19] width 5 height 5
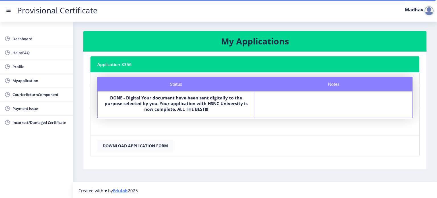
scroll to position [1, 0]
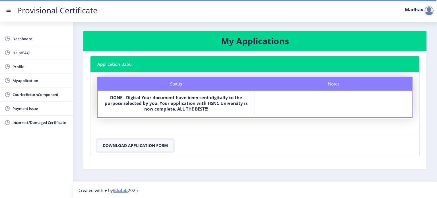
click at [145, 146] on button "Download Application Form" at bounding box center [135, 145] width 76 height 11
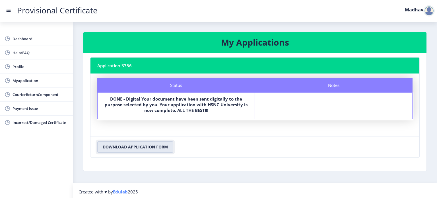
scroll to position [0, 0]
click at [40, 41] on span "Dashboard" at bounding box center [41, 38] width 56 height 7
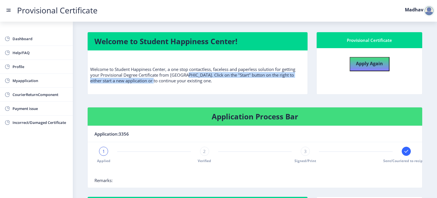
drag, startPoint x: 144, startPoint y: 79, endPoint x: 187, endPoint y: 77, distance: 43.2
click at [187, 77] on p "Welcome to Student Happiness Center, a one stop contactless, faceless and paper…" at bounding box center [197, 69] width 215 height 28
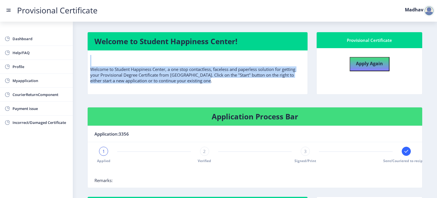
drag, startPoint x: 201, startPoint y: 82, endPoint x: 92, endPoint y: 65, distance: 110.5
click at [92, 65] on p "Welcome to Student Happiness Center, a one stop contactless, faceless and paper…" at bounding box center [197, 69] width 215 height 28
click at [219, 94] on div "Welcome to Student Happiness Center! Welcome to Student Happiness Center, a one…" at bounding box center [197, 66] width 229 height 69
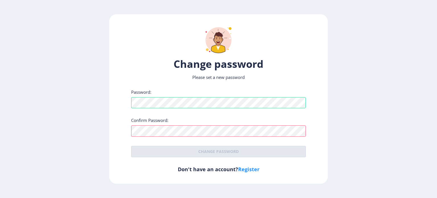
click at [121, 161] on div "Change password Please set a new password Password: Confirm Password: Change pa…" at bounding box center [218, 98] width 218 height 169
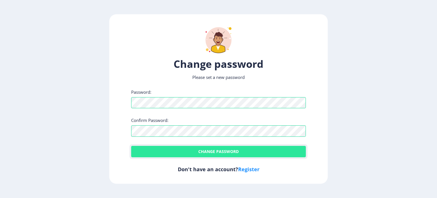
click at [144, 151] on button "Change password" at bounding box center [218, 151] width 175 height 11
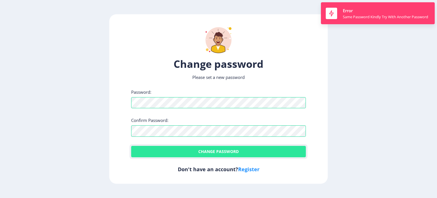
click at [143, 151] on button "Change password" at bounding box center [218, 151] width 175 height 11
